Goal: Find specific page/section: Find specific page/section

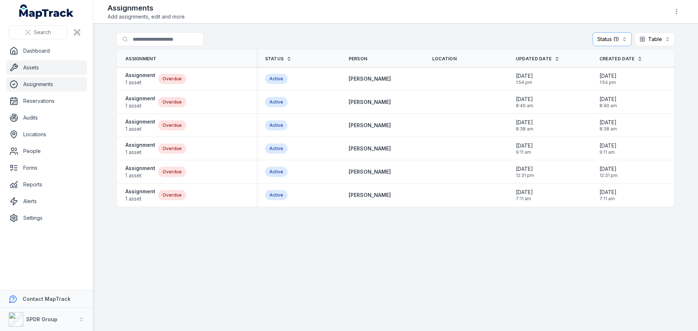
click at [19, 71] on link "Assets" at bounding box center [46, 67] width 81 height 15
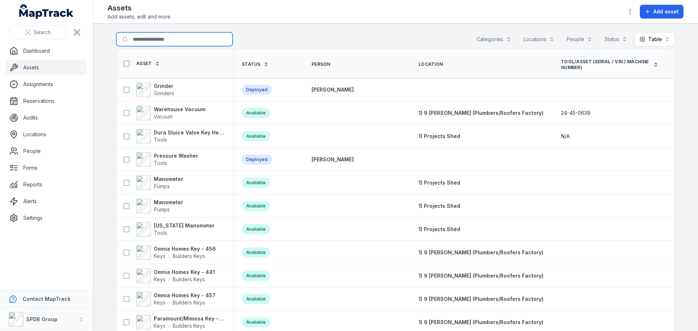
click at [147, 37] on input "Search for assets" at bounding box center [174, 39] width 116 height 14
type input "***"
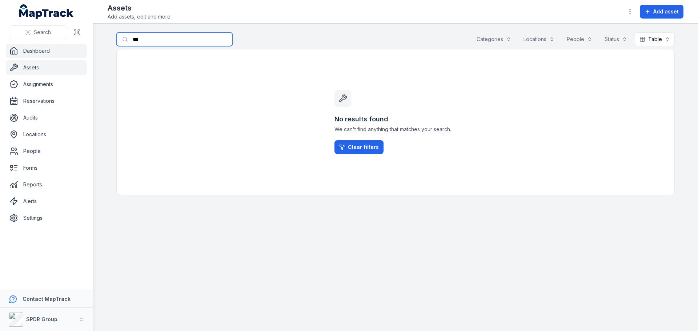
click at [73, 47] on div "Search Dashboard Assets Assignments Reservations Audits Locations People Forms …" at bounding box center [349, 165] width 698 height 331
click at [32, 63] on link "Assets" at bounding box center [46, 67] width 81 height 15
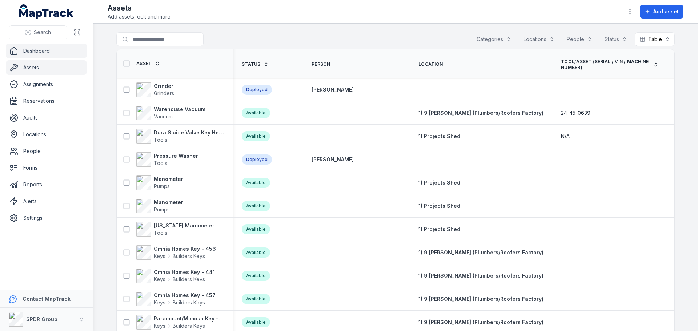
click at [32, 54] on link "Dashboard" at bounding box center [46, 51] width 81 height 15
